Goal: Navigation & Orientation: Understand site structure

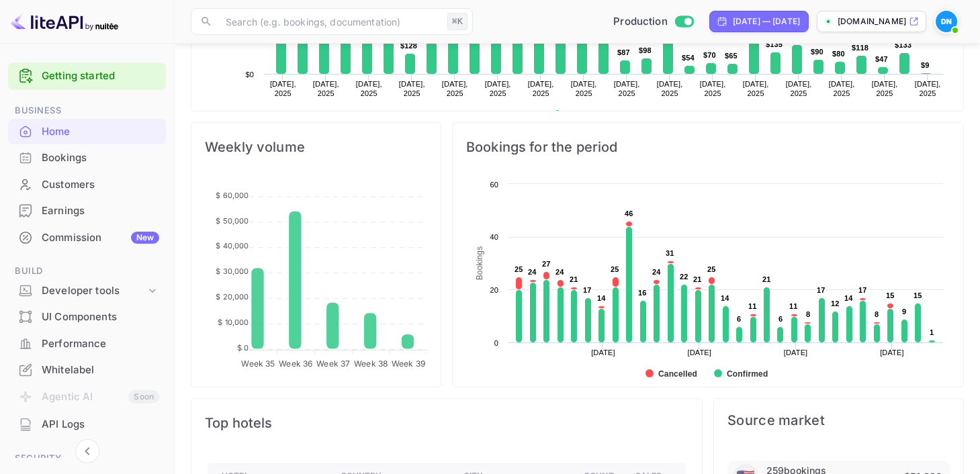
scroll to position [445, 0]
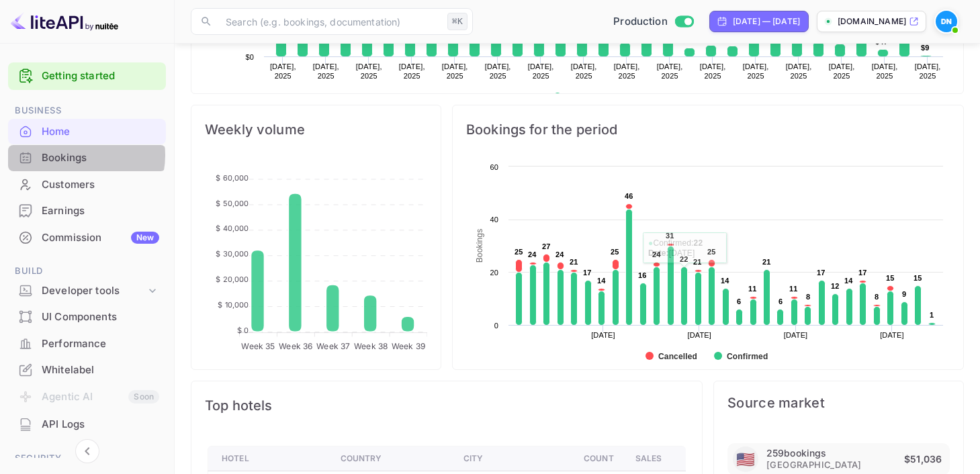
click at [76, 155] on div "Bookings" at bounding box center [101, 157] width 118 height 15
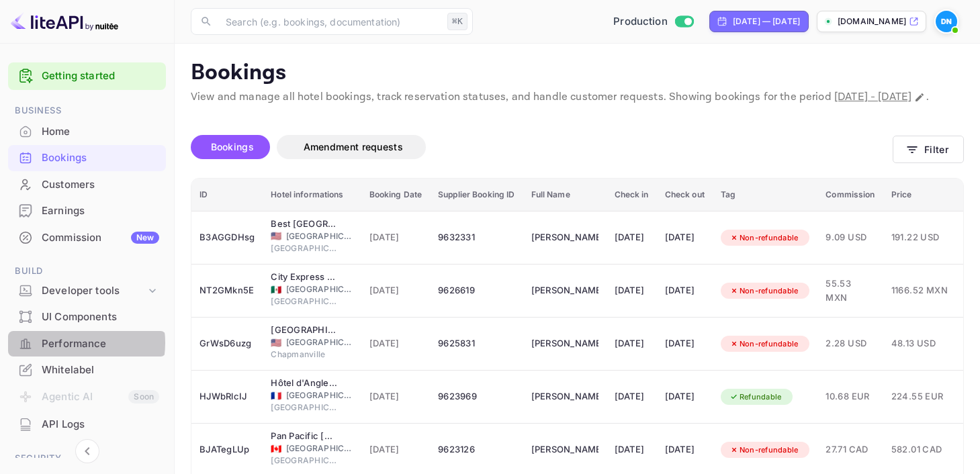
click at [64, 343] on div "Performance" at bounding box center [101, 343] width 118 height 15
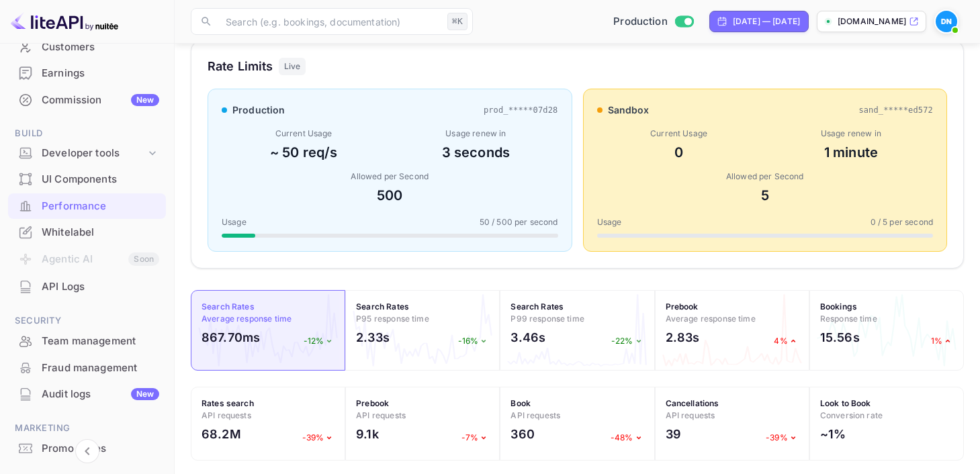
scroll to position [152, 0]
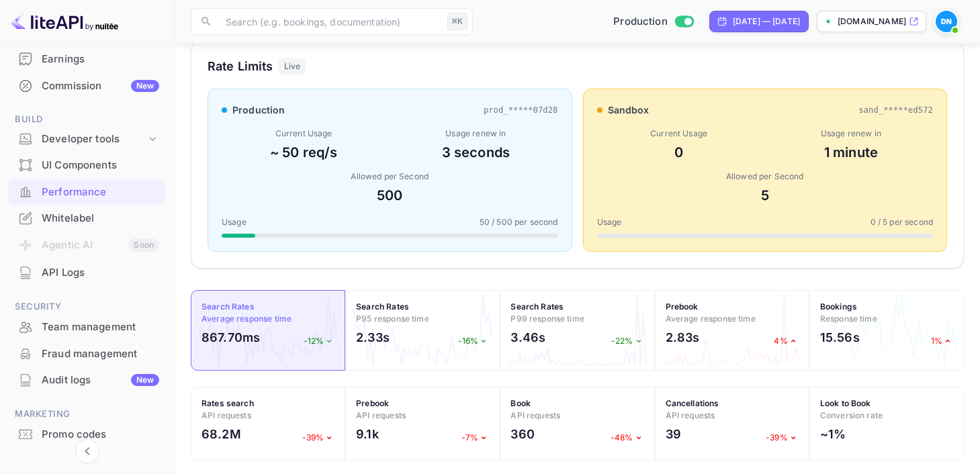
click at [73, 326] on div "Team management" at bounding box center [101, 327] width 118 height 15
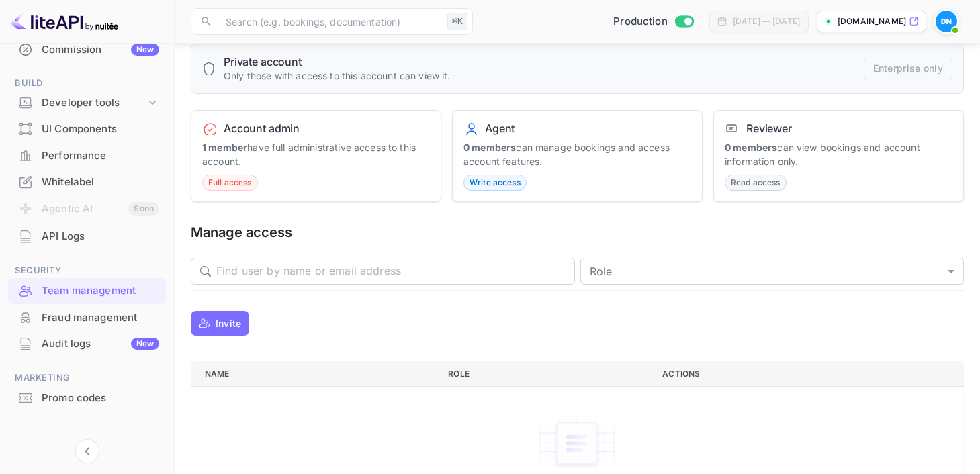
scroll to position [148, 0]
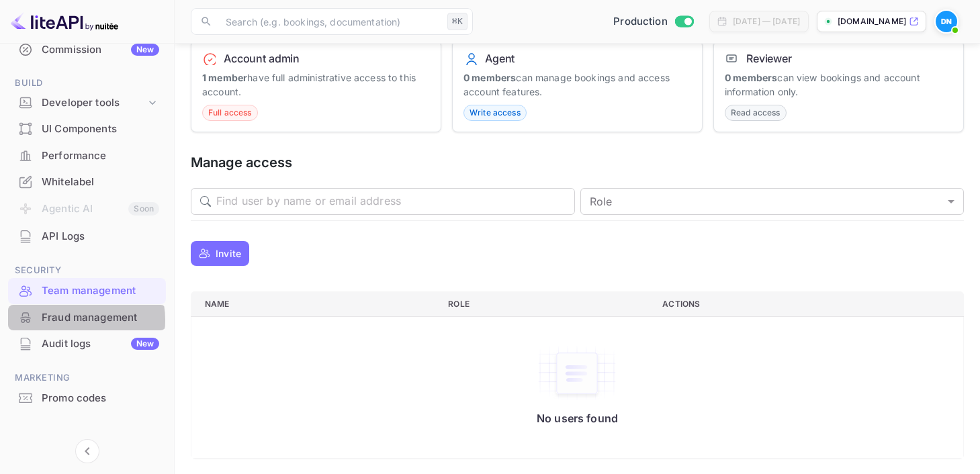
click at [78, 320] on div "Fraud management" at bounding box center [101, 317] width 118 height 15
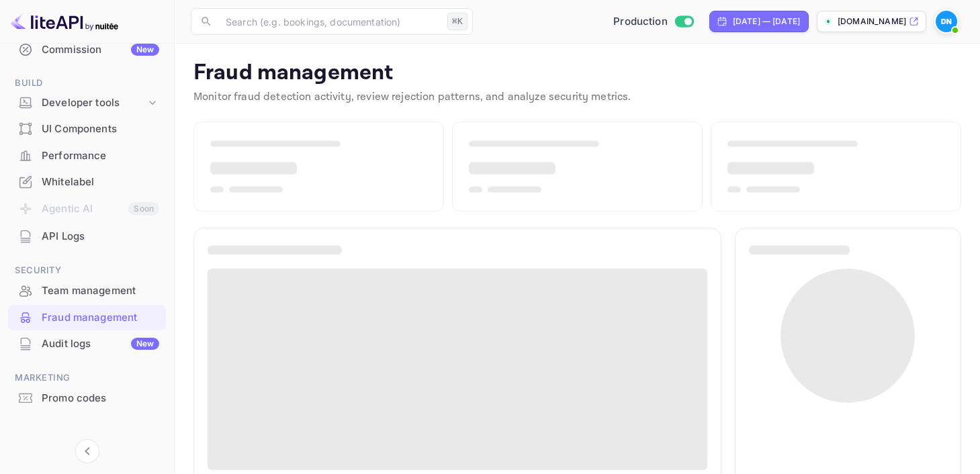
click at [76, 289] on div "Team management" at bounding box center [101, 290] width 118 height 15
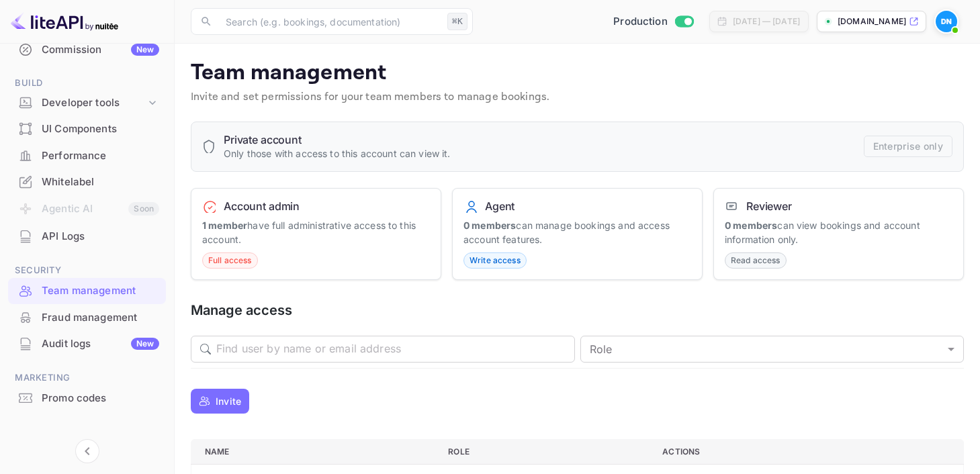
click at [839, 19] on p "[DOMAIN_NAME]" at bounding box center [871, 21] width 68 height 12
